Goal: Find specific page/section: Find specific page/section

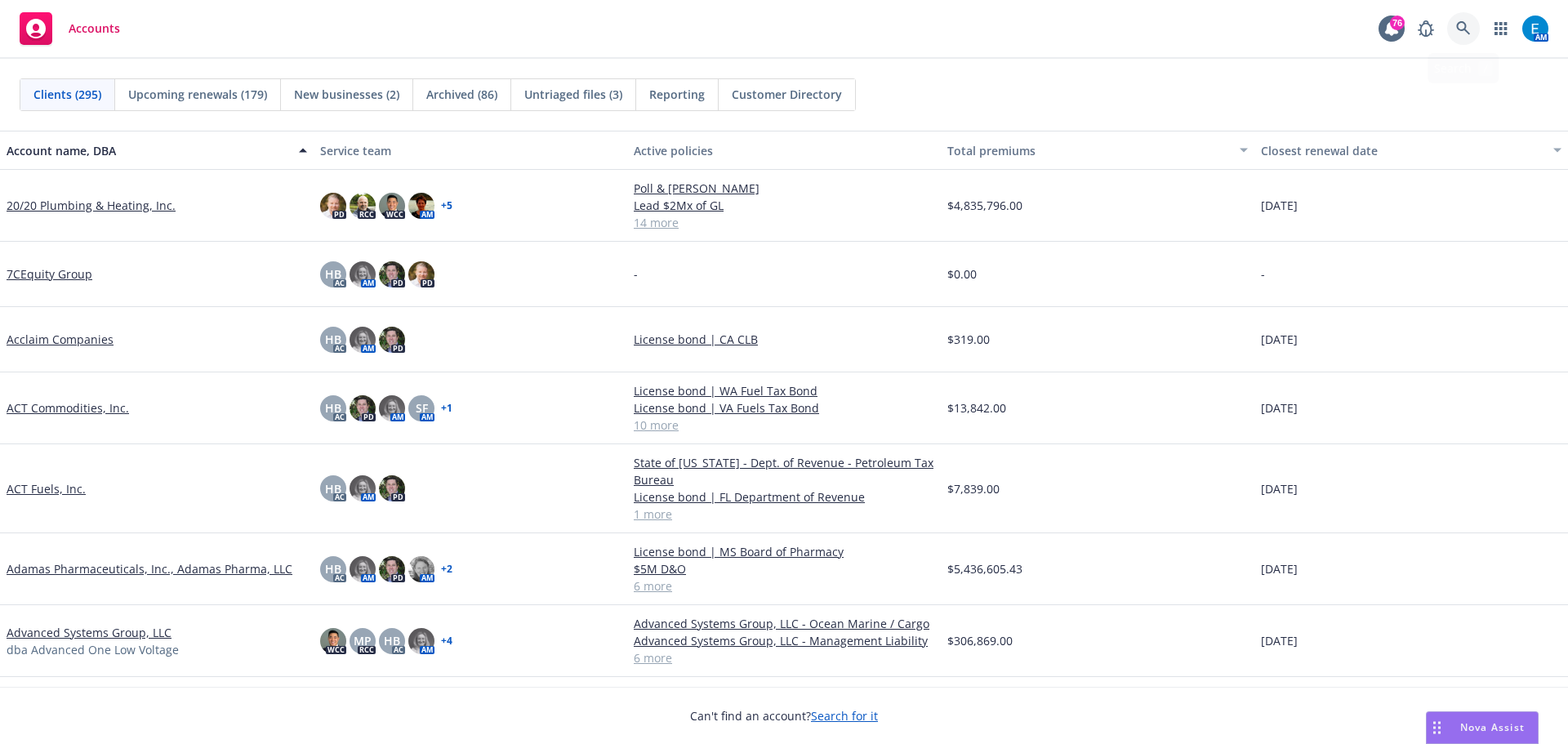
click at [1464, 22] on icon at bounding box center [1463, 28] width 14 height 14
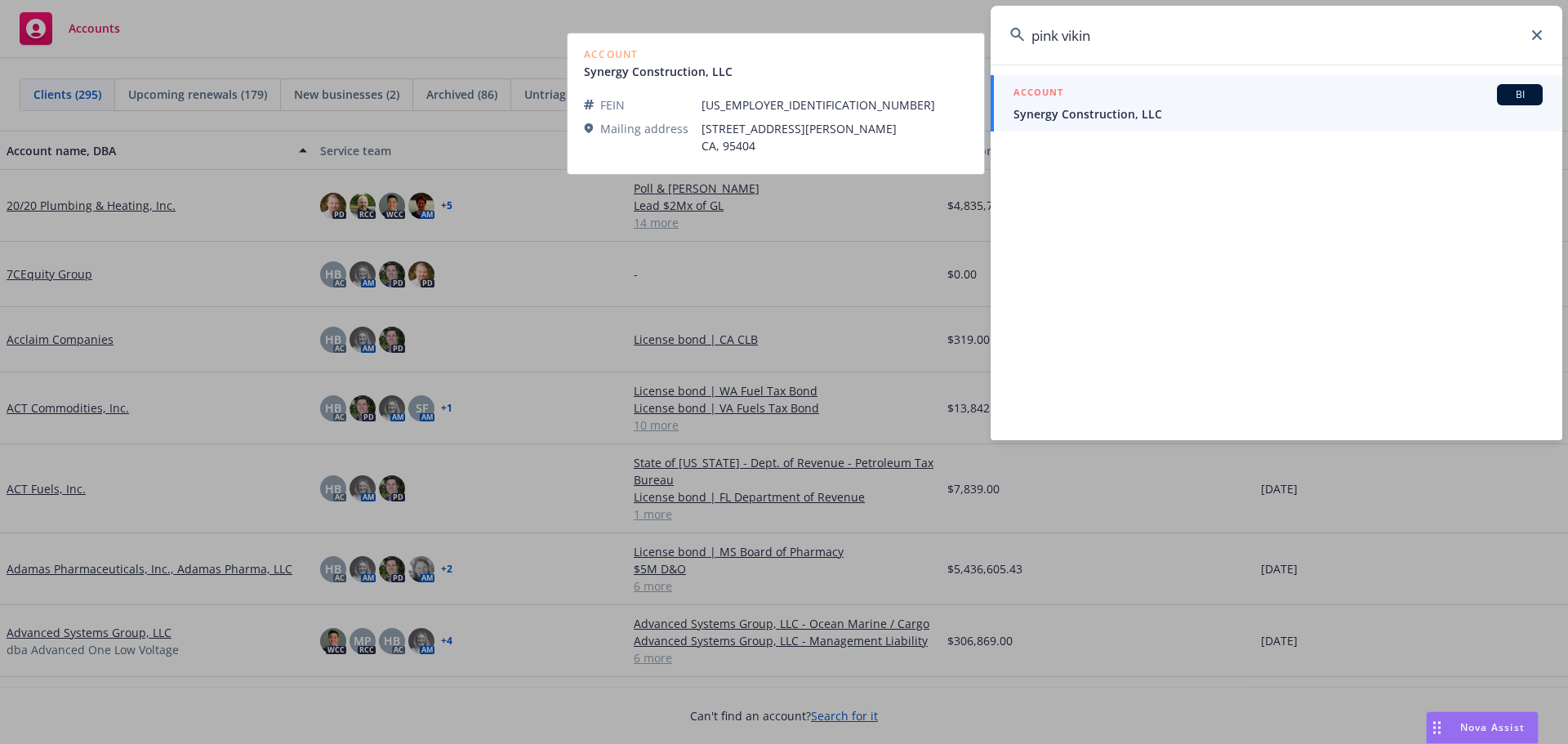
type input "pink vikin"
click at [1091, 110] on span "Synergy Construction, LLC" at bounding box center [1279, 113] width 529 height 17
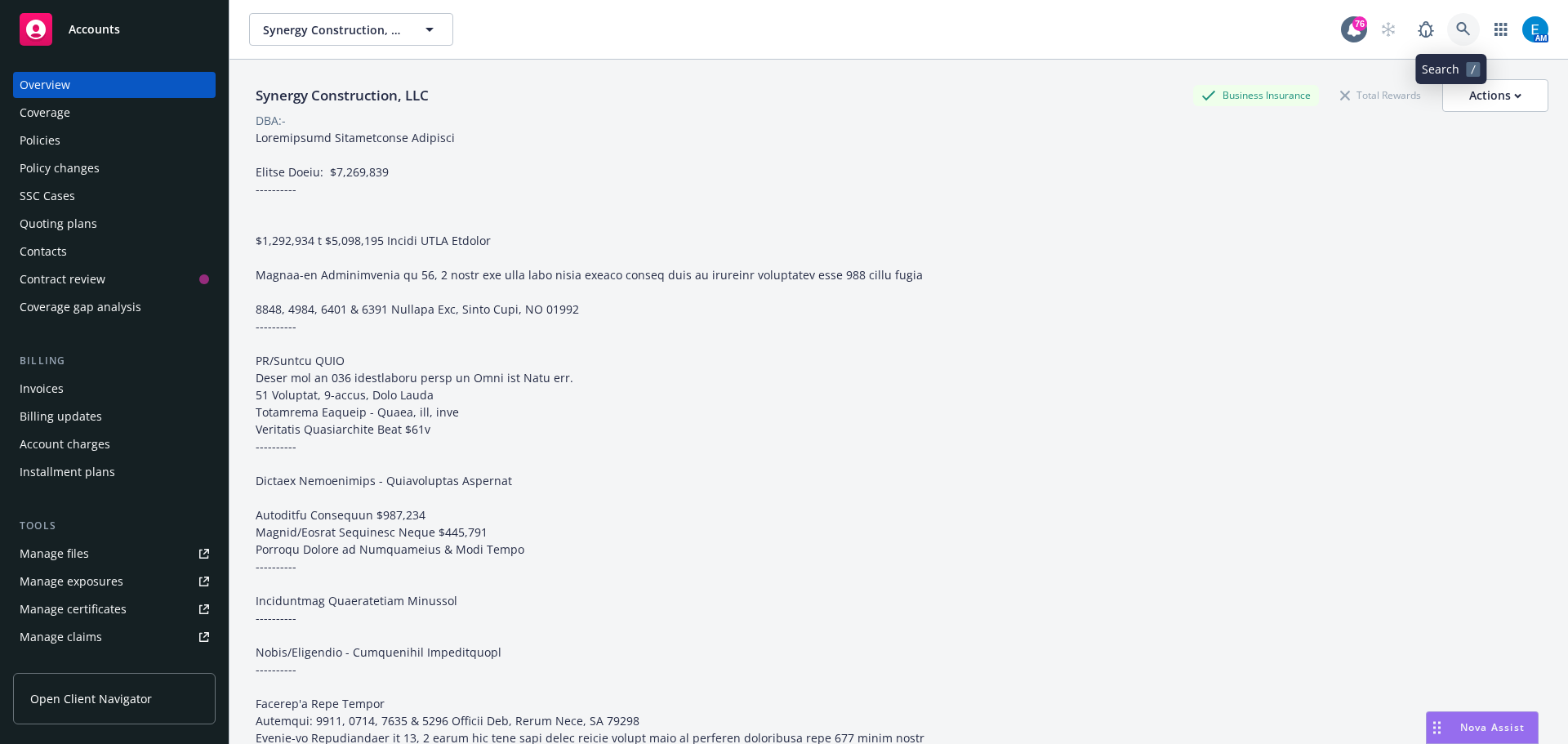
click at [1456, 29] on icon at bounding box center [1463, 29] width 14 height 14
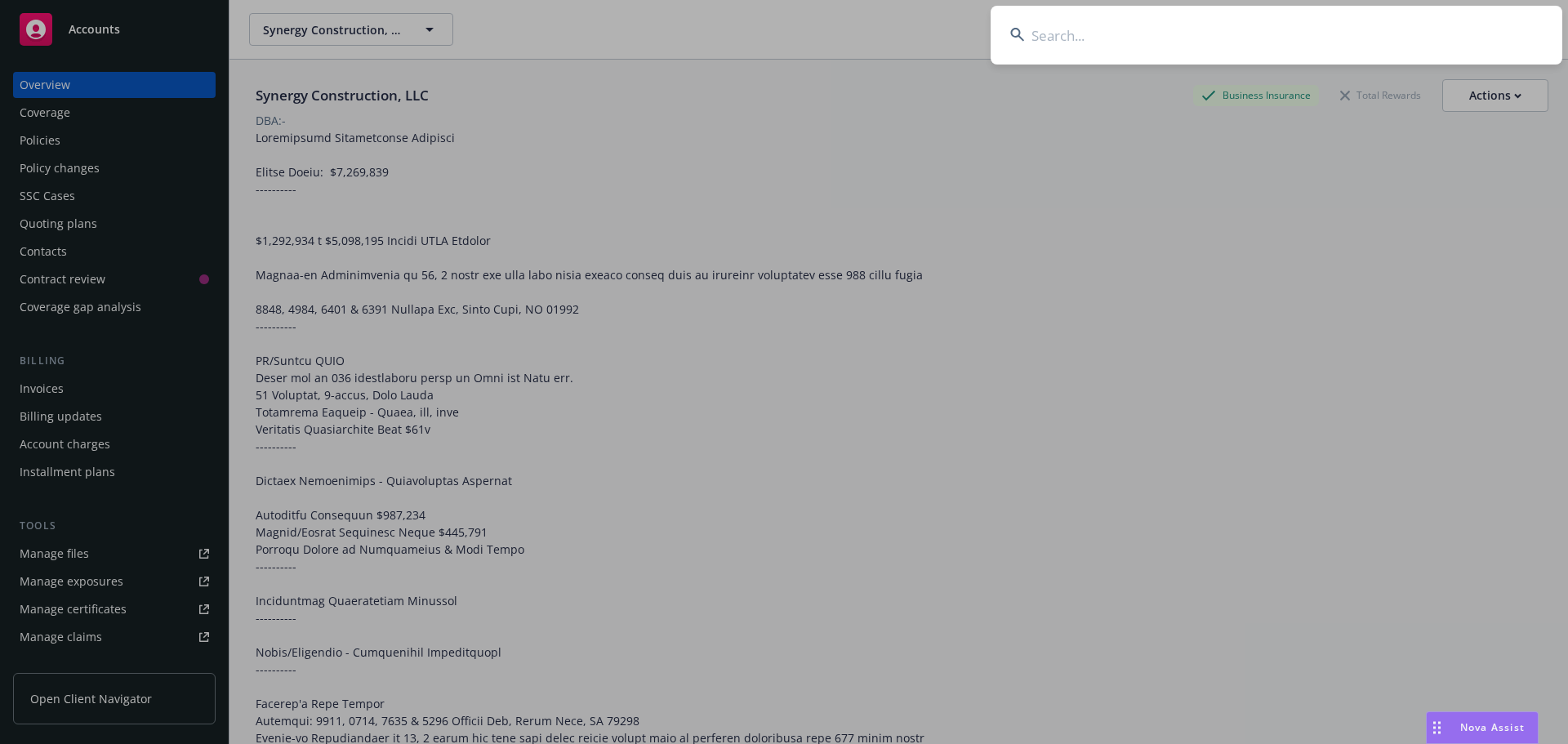
click at [1444, 28] on input at bounding box center [1277, 35] width 572 height 59
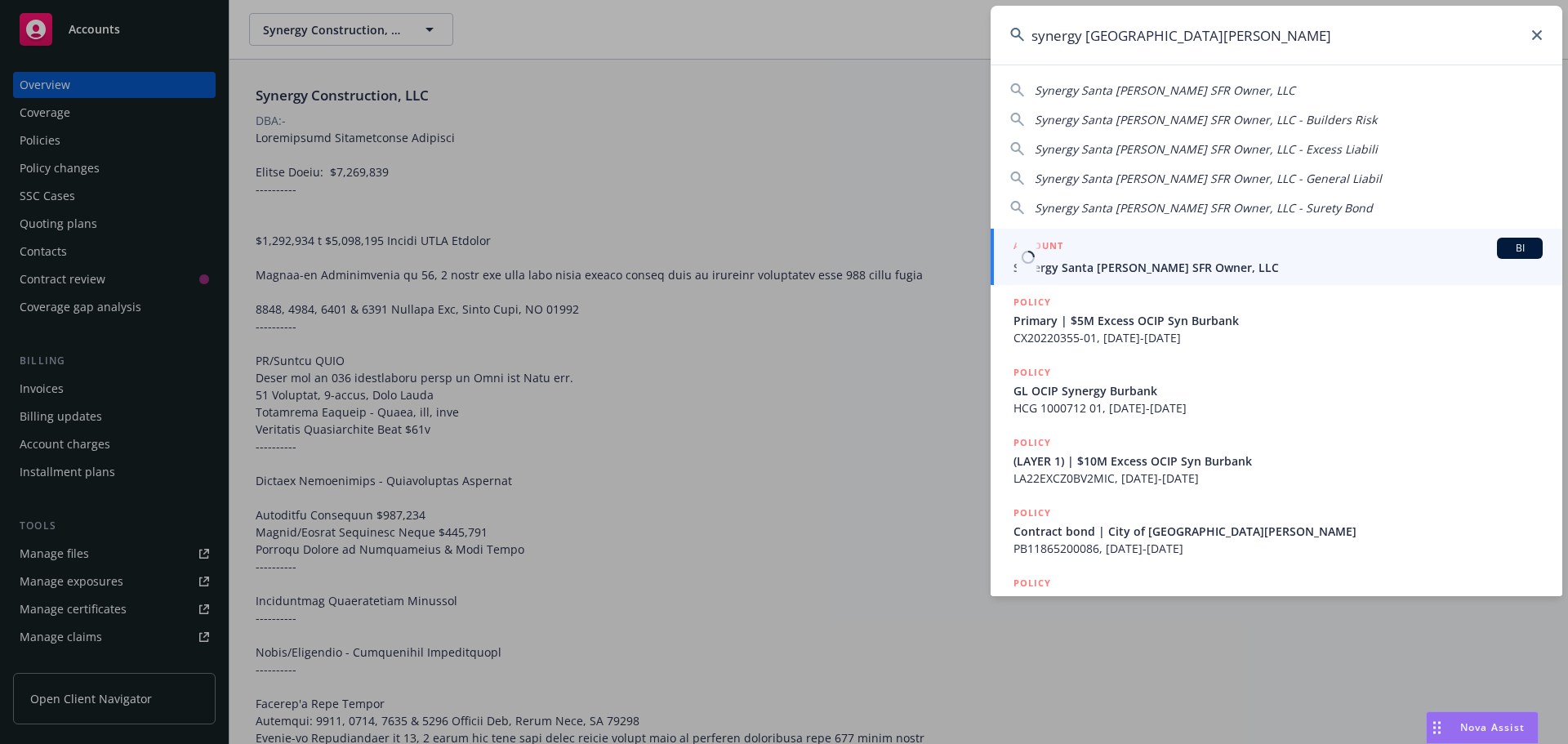
type input "synergy [GEOGRAPHIC_DATA][PERSON_NAME]"
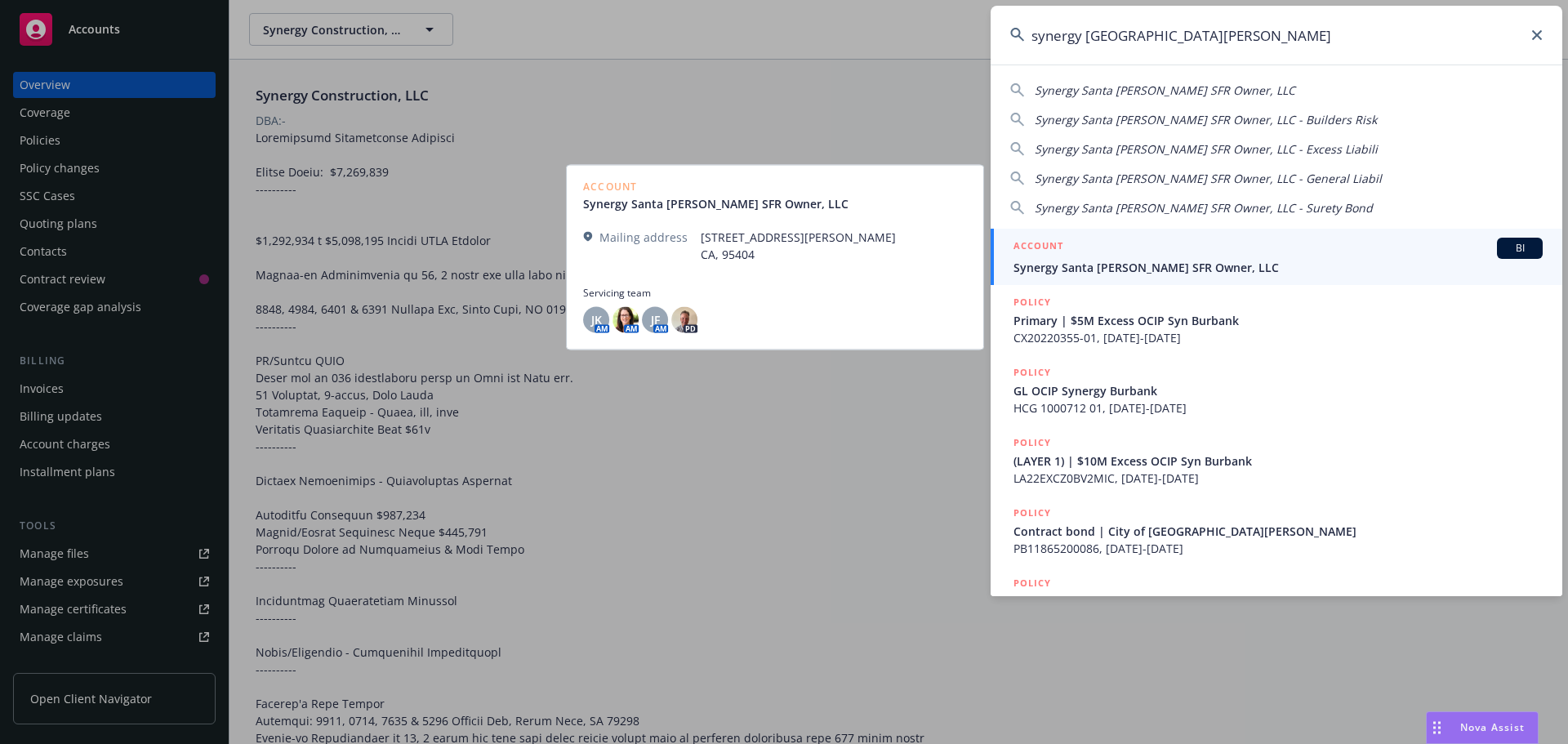
click at [1130, 267] on span "Synergy Santa [PERSON_NAME] SFR Owner, LLC" at bounding box center [1279, 267] width 529 height 17
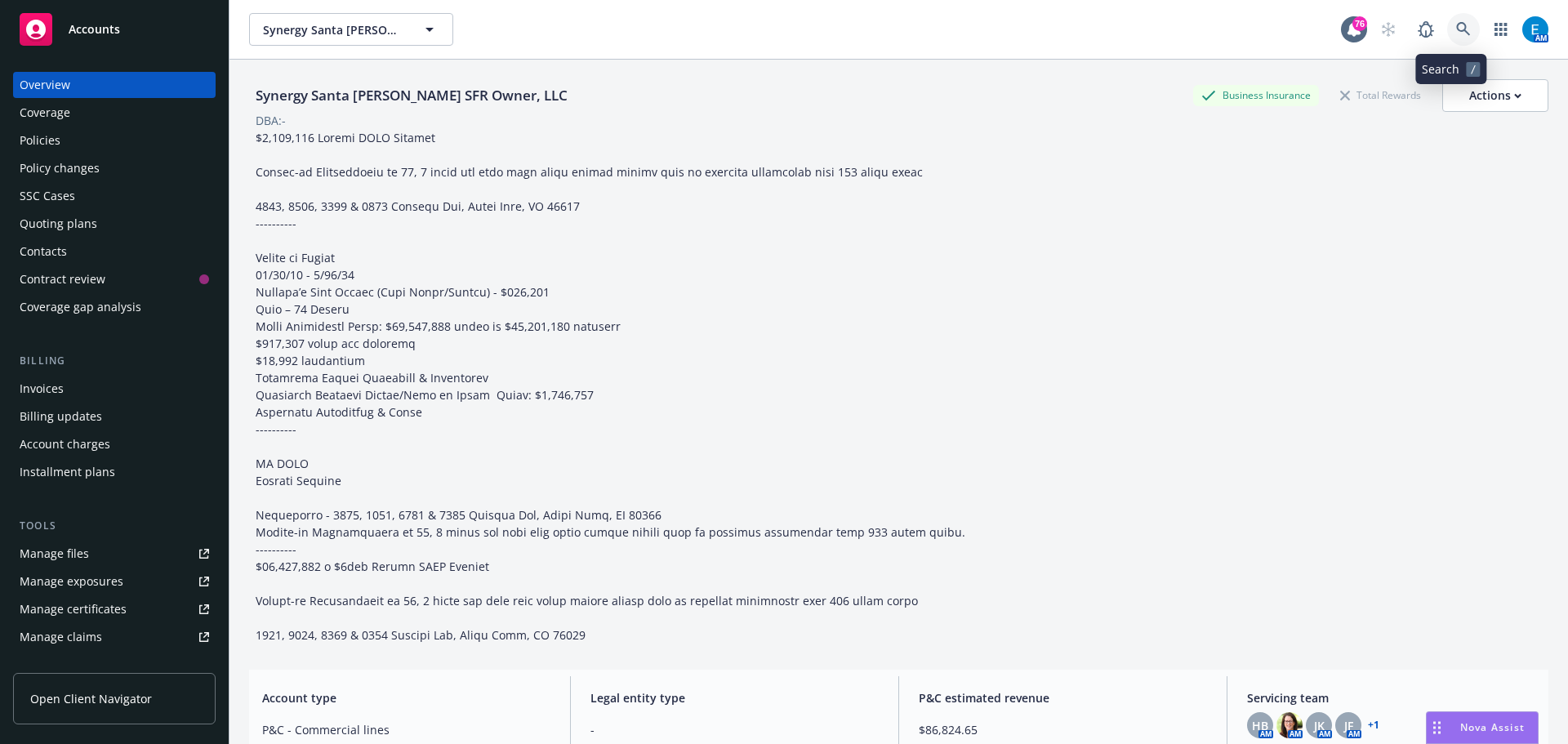
click at [1456, 28] on icon at bounding box center [1463, 29] width 15 height 15
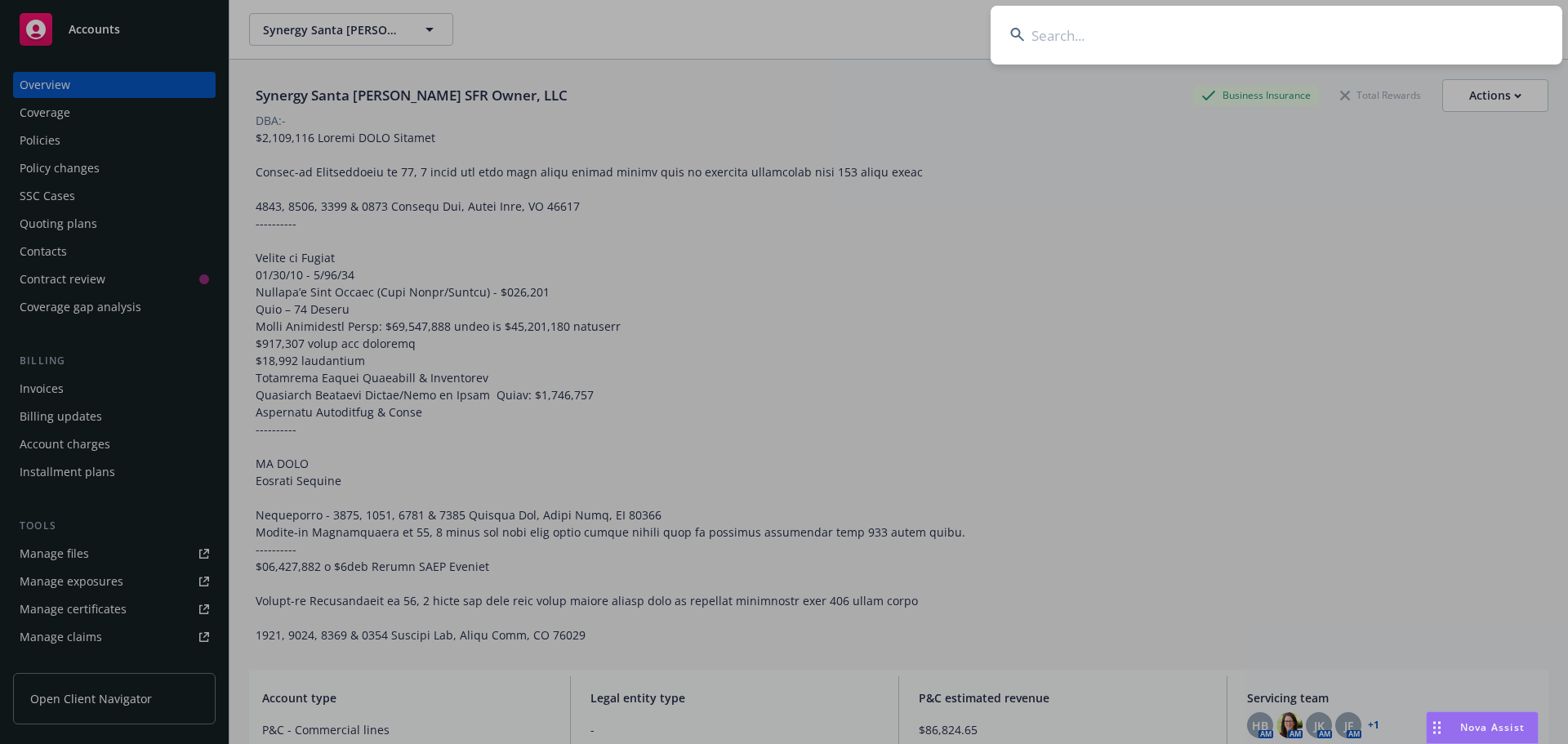
click at [1376, 39] on input at bounding box center [1277, 35] width 572 height 59
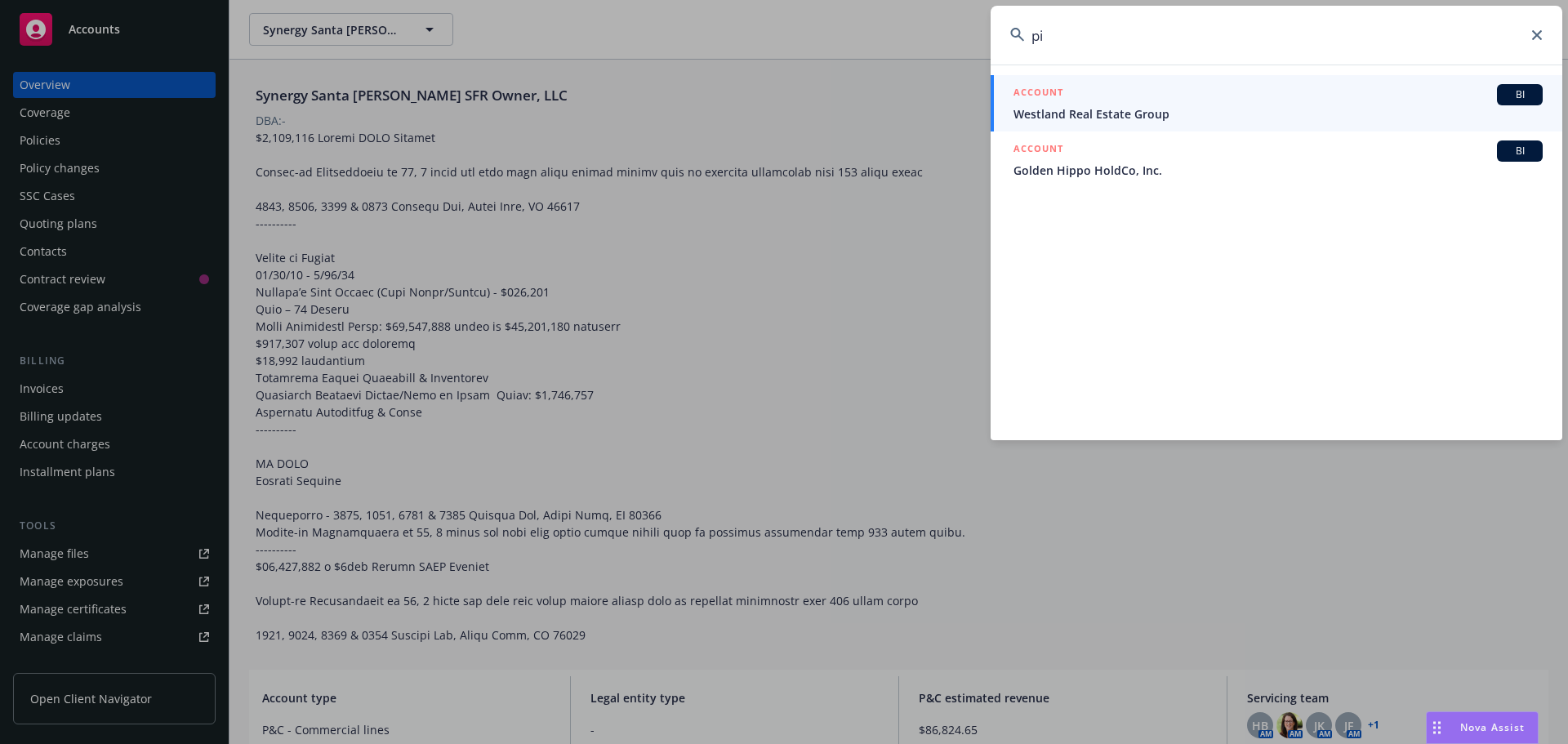
type input "p"
